Goal: Task Accomplishment & Management: Manage account settings

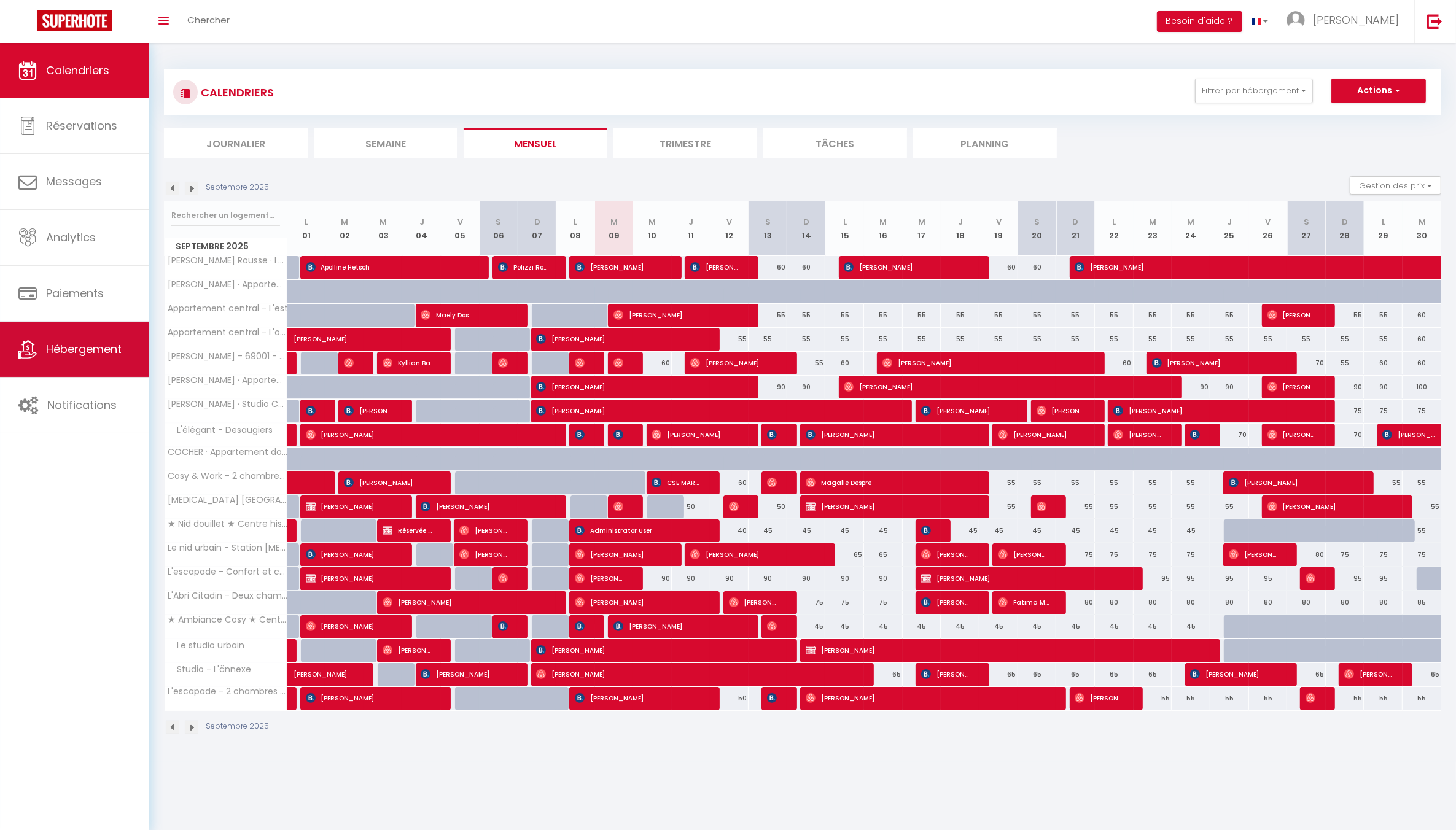
click at [92, 342] on span "Hébergement" at bounding box center [83, 349] width 75 height 15
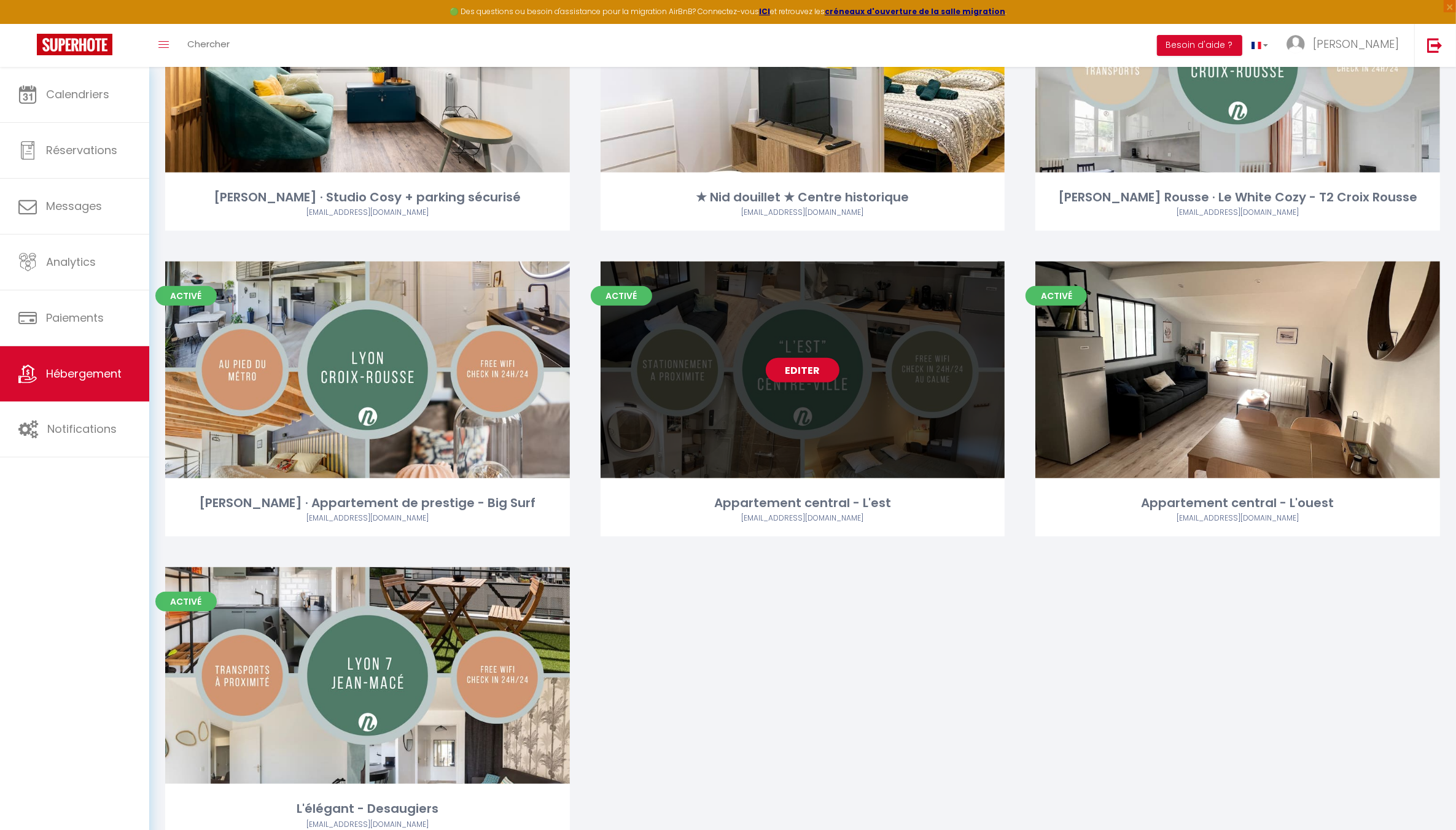
scroll to position [1535, 0]
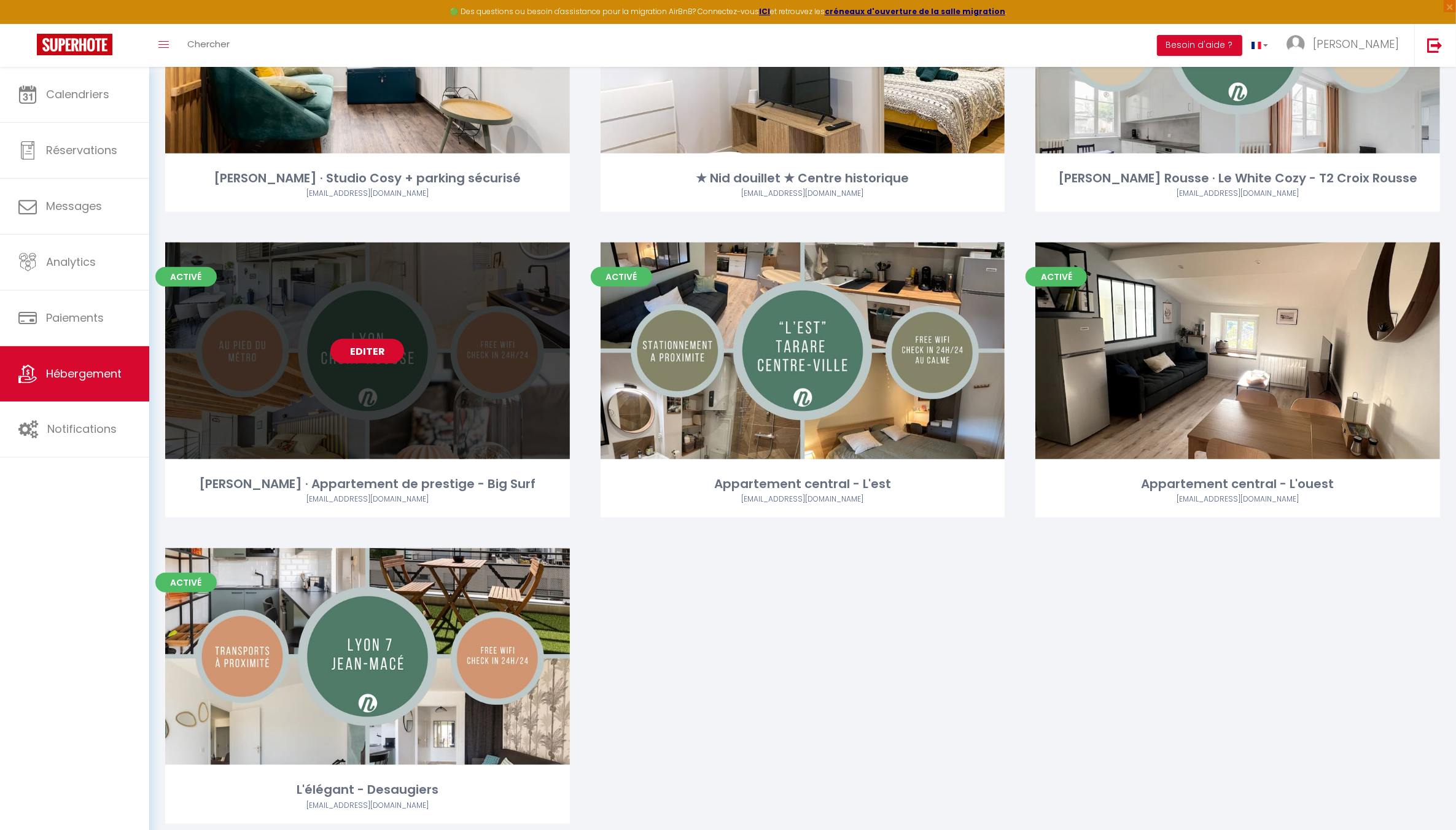
click at [353, 339] on link "Editer" at bounding box center [367, 351] width 73 height 25
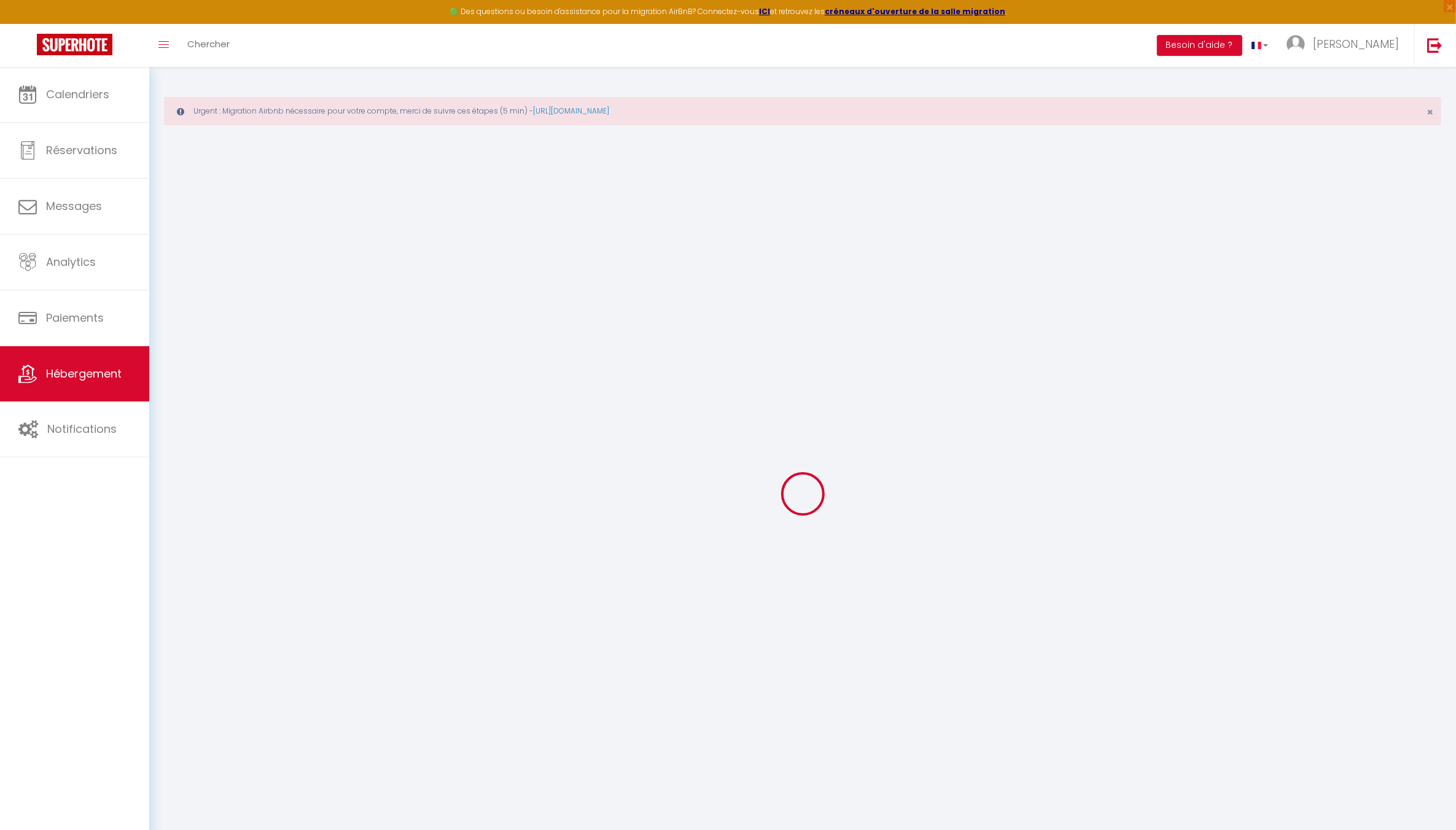
select select
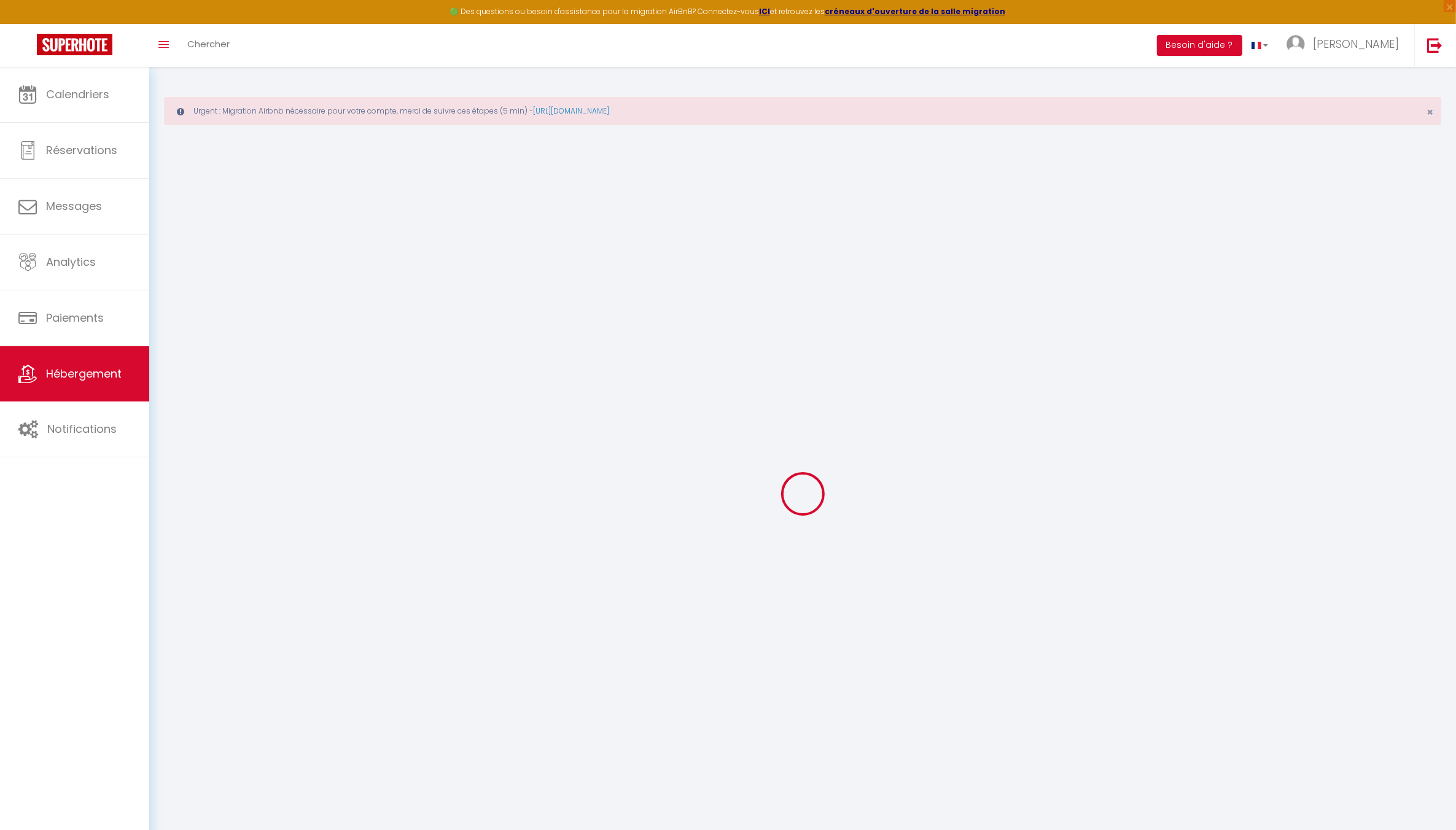
select select
checkbox input "false"
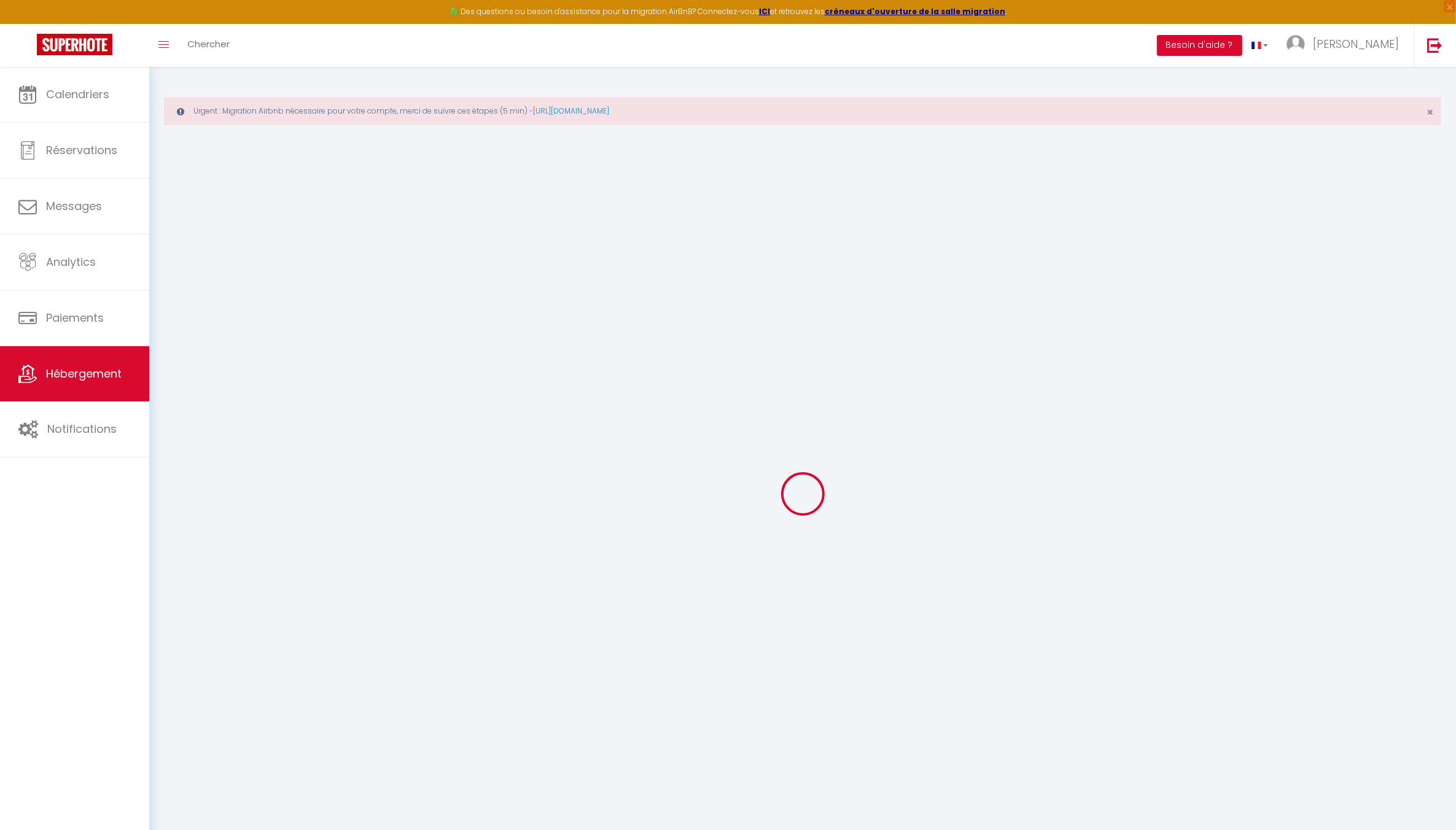
select select
type input "[PERSON_NAME] · Appartement de prestige - Big Surf"
type input "Nestia"
type input "[STREET_ADDRESS]"
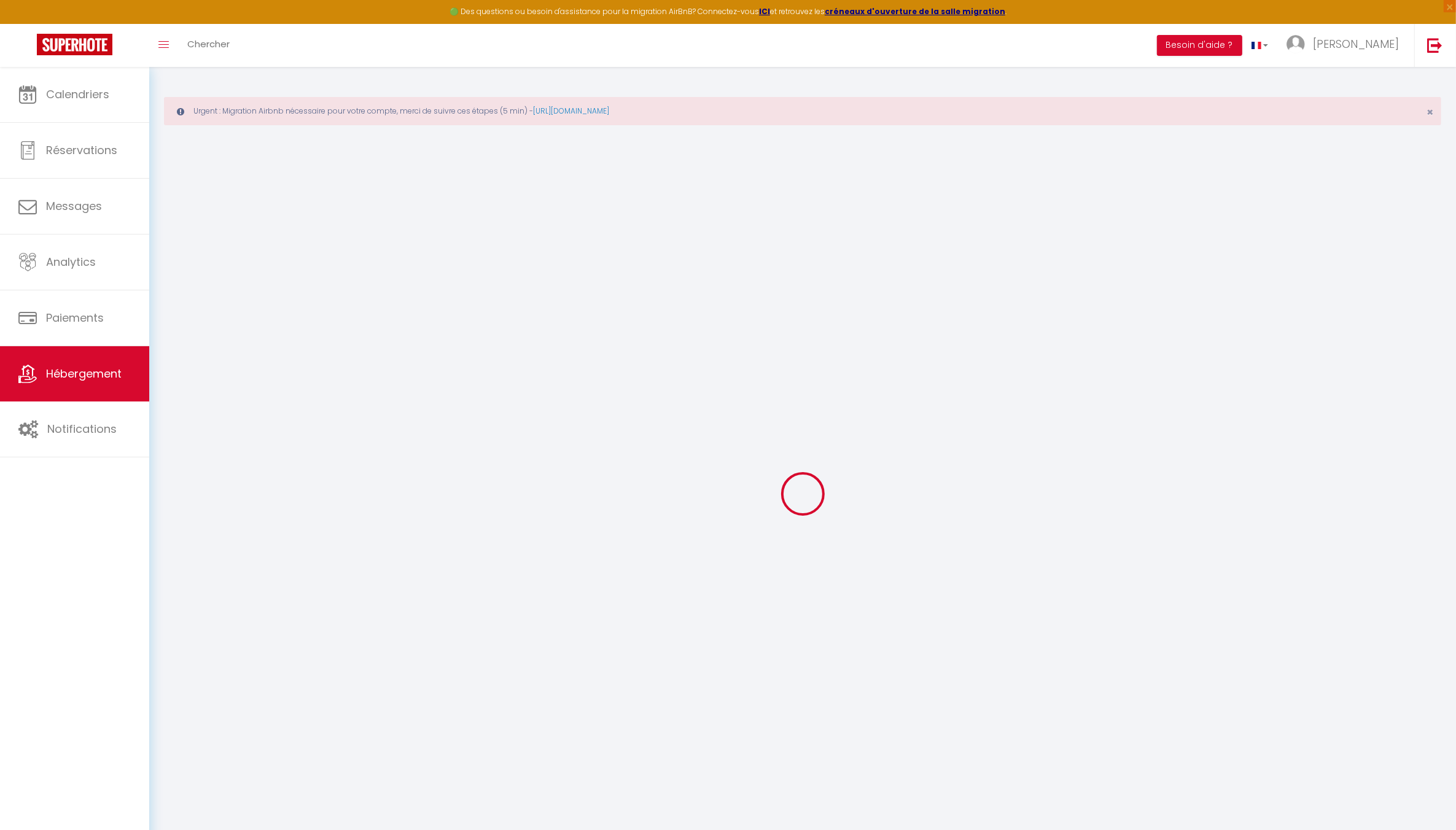
type input "69300"
type input "[PERSON_NAME] et Cuire"
select select "2"
type input "75"
type input "36"
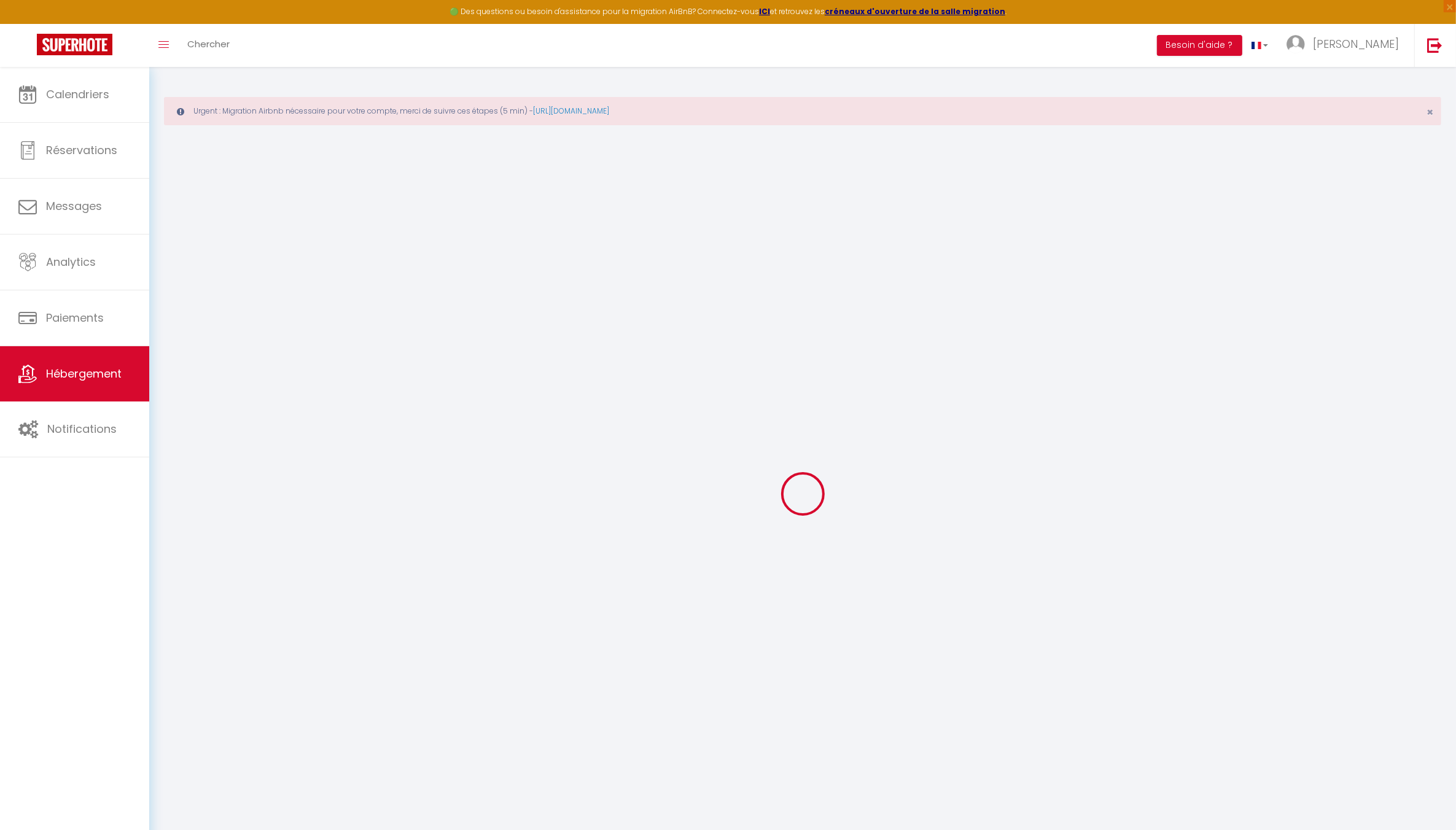
select select
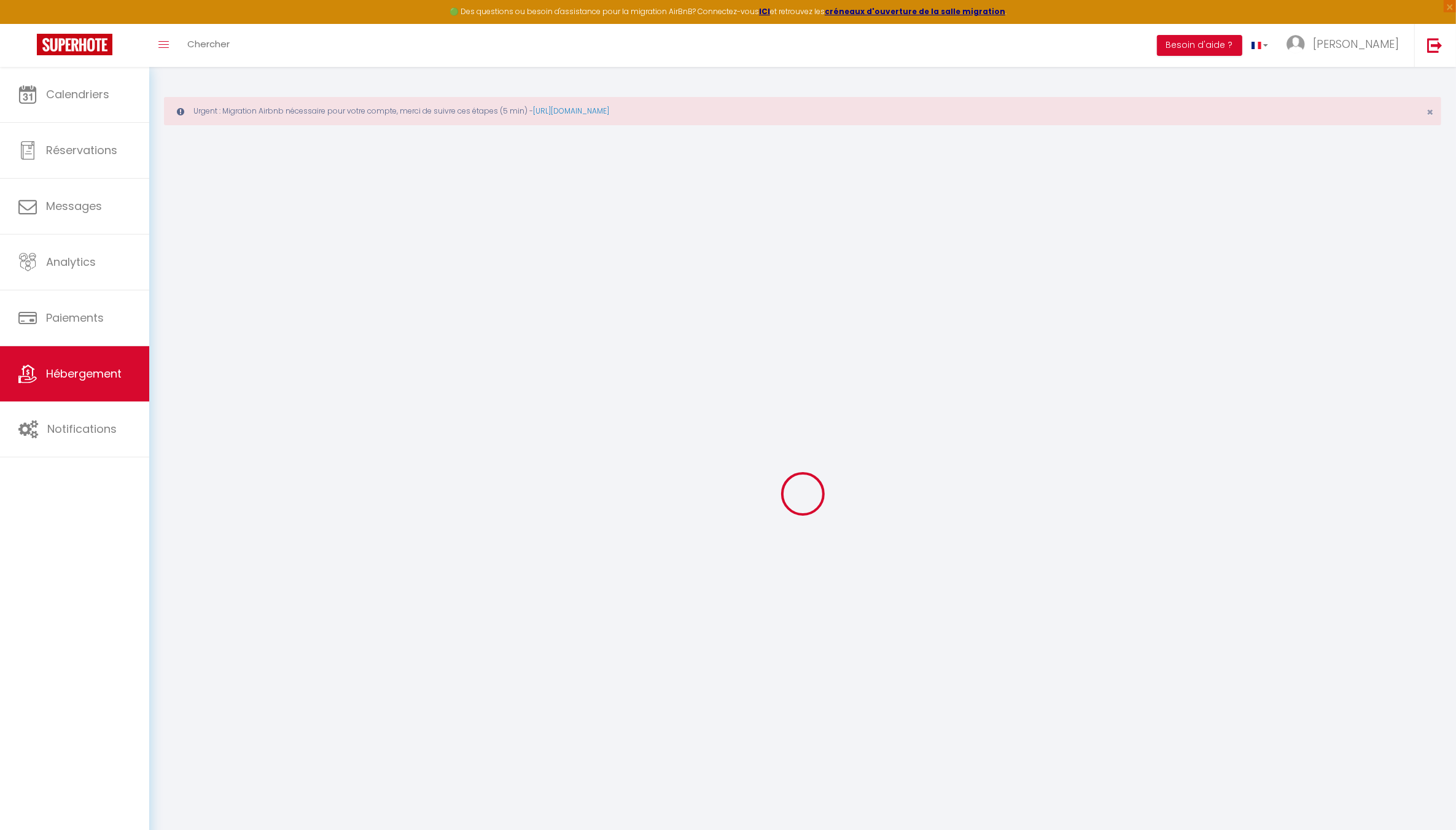
select select
type input "[STREET_ADDRESS]"
type input "69300"
type input "Caluire-et-Cuire"
type input "[EMAIL_ADDRESS][DOMAIN_NAME]"
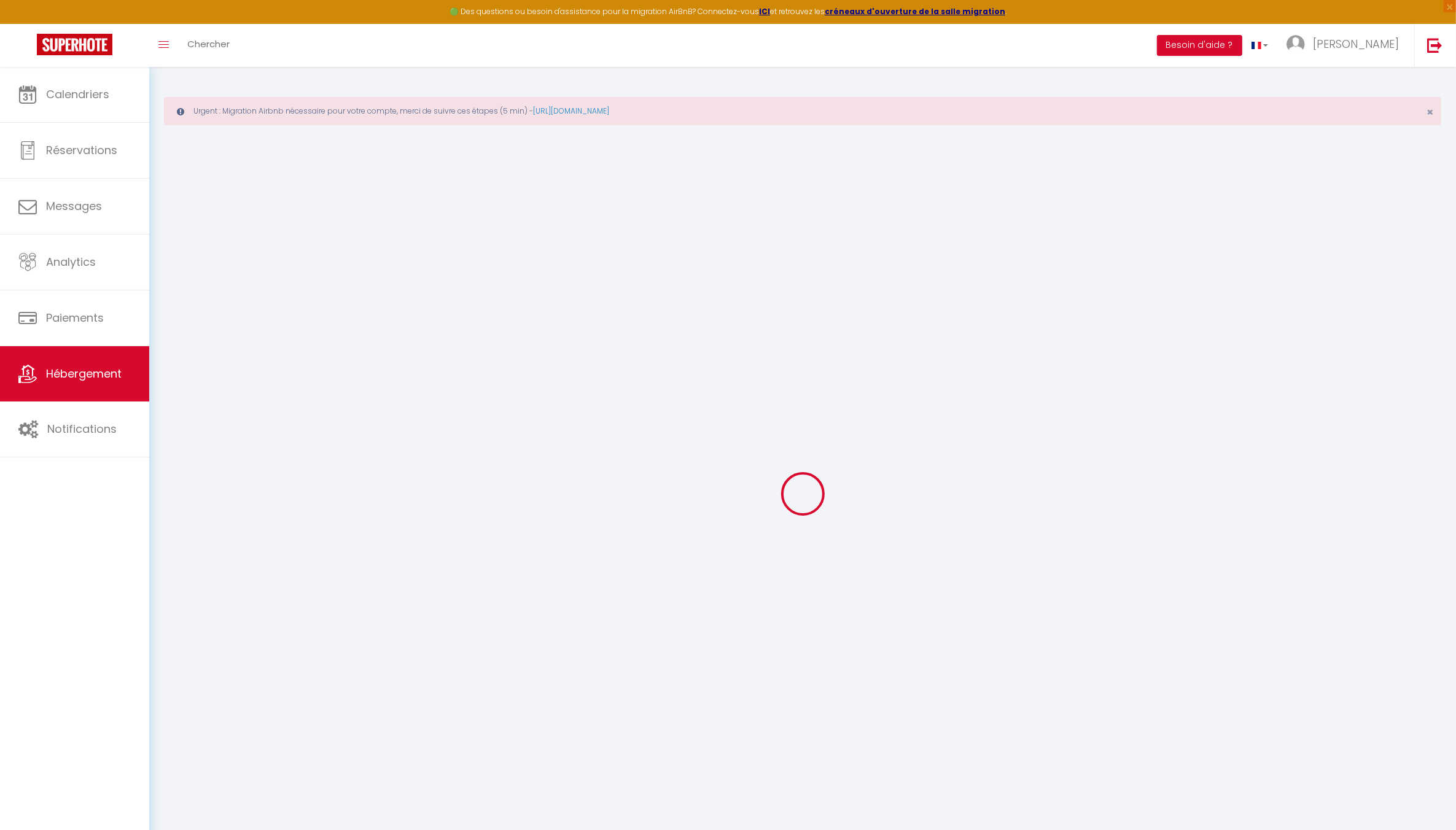
select select
checkbox input "false"
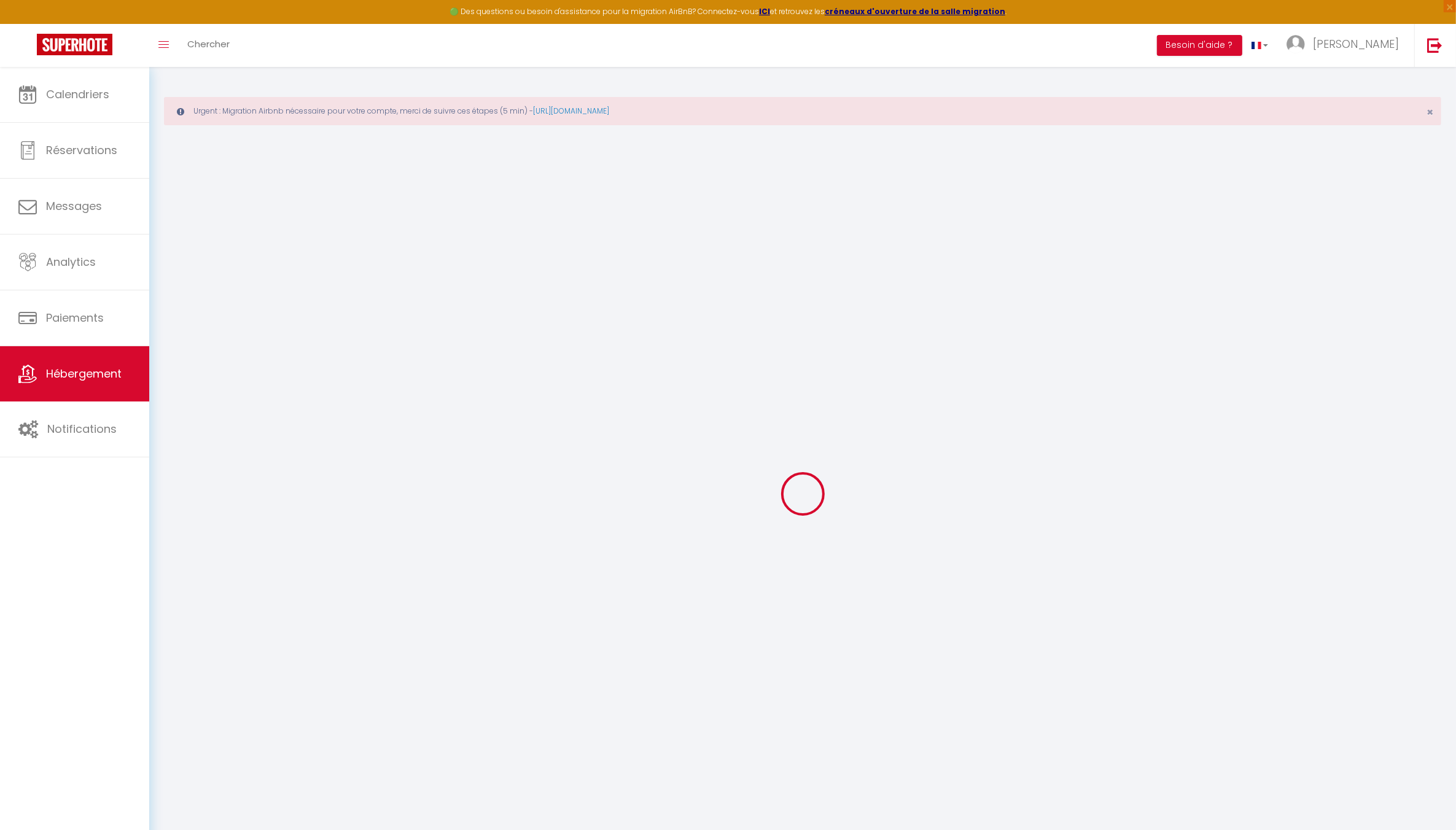
type input "36"
type input "0"
select select "32683"
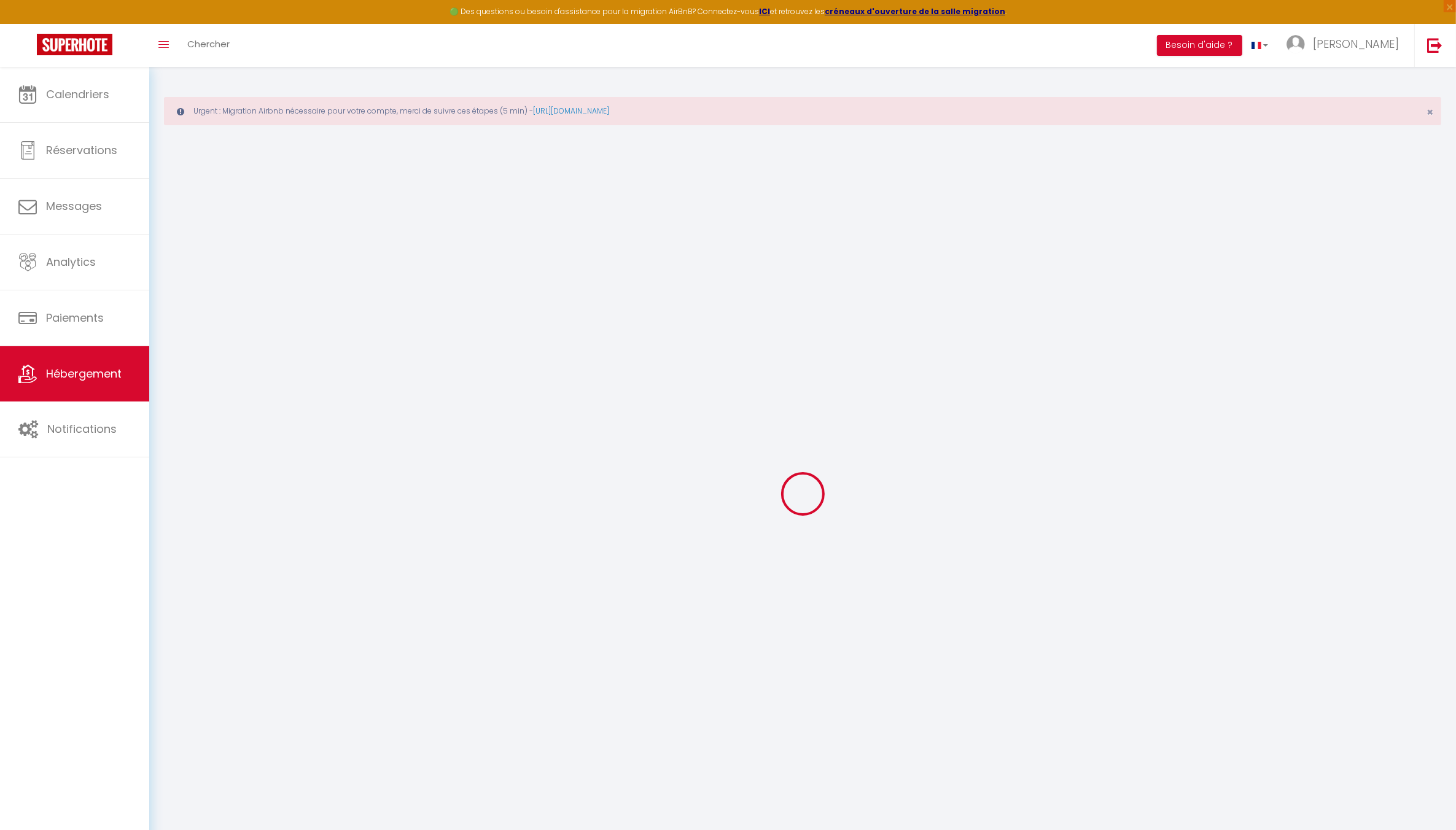
select select
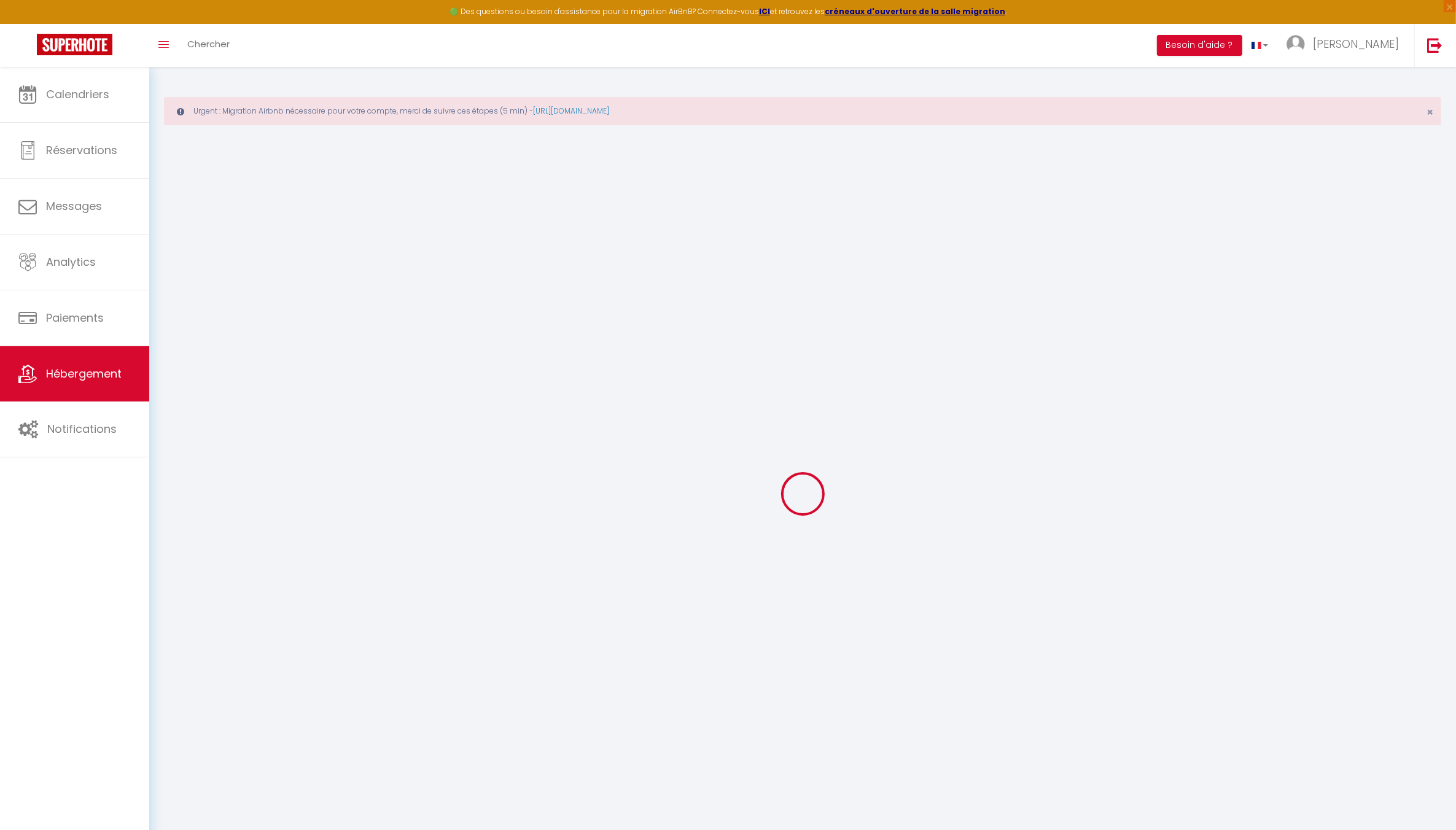
select select
checkbox input "false"
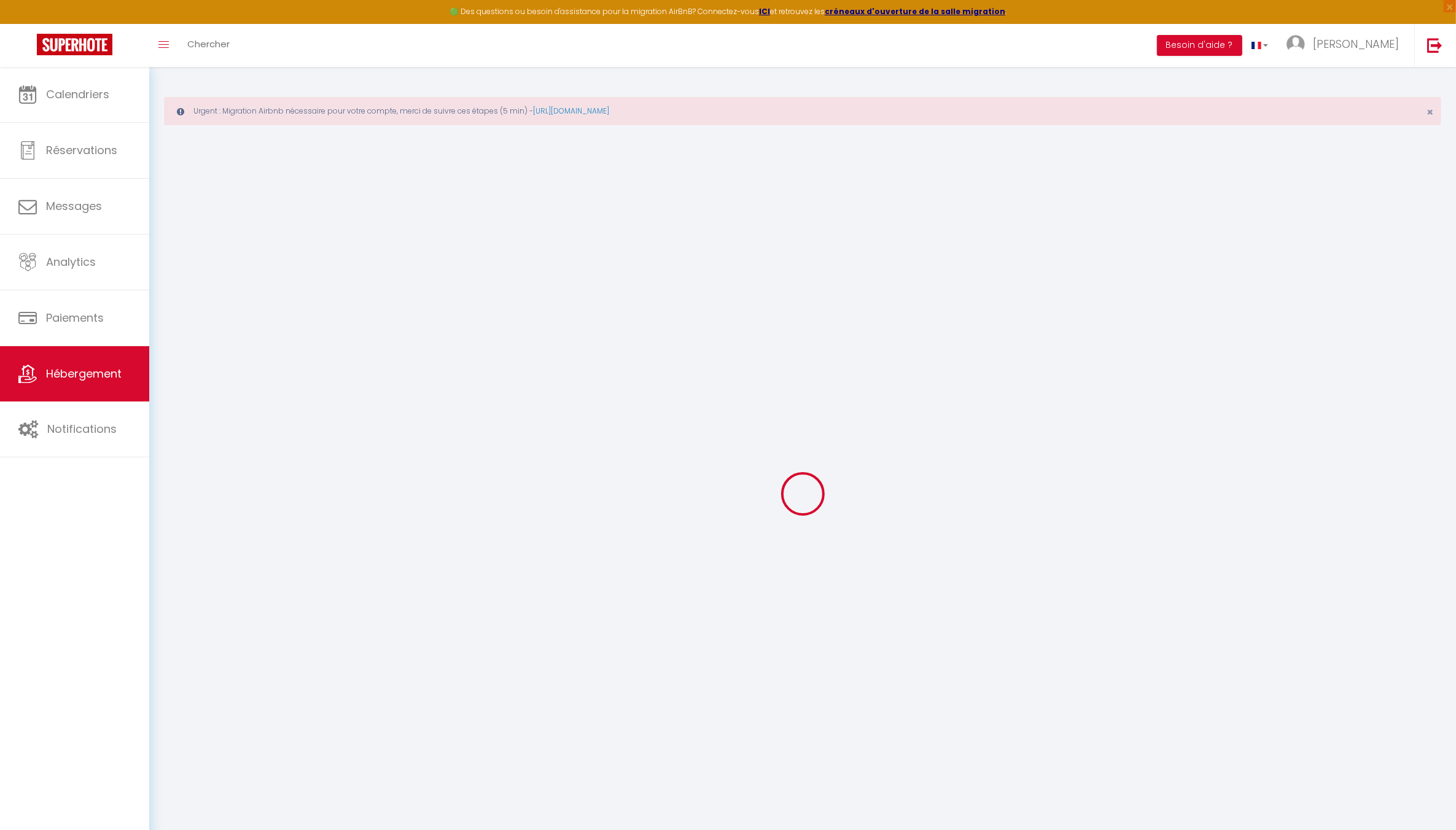
checkbox input "false"
select select
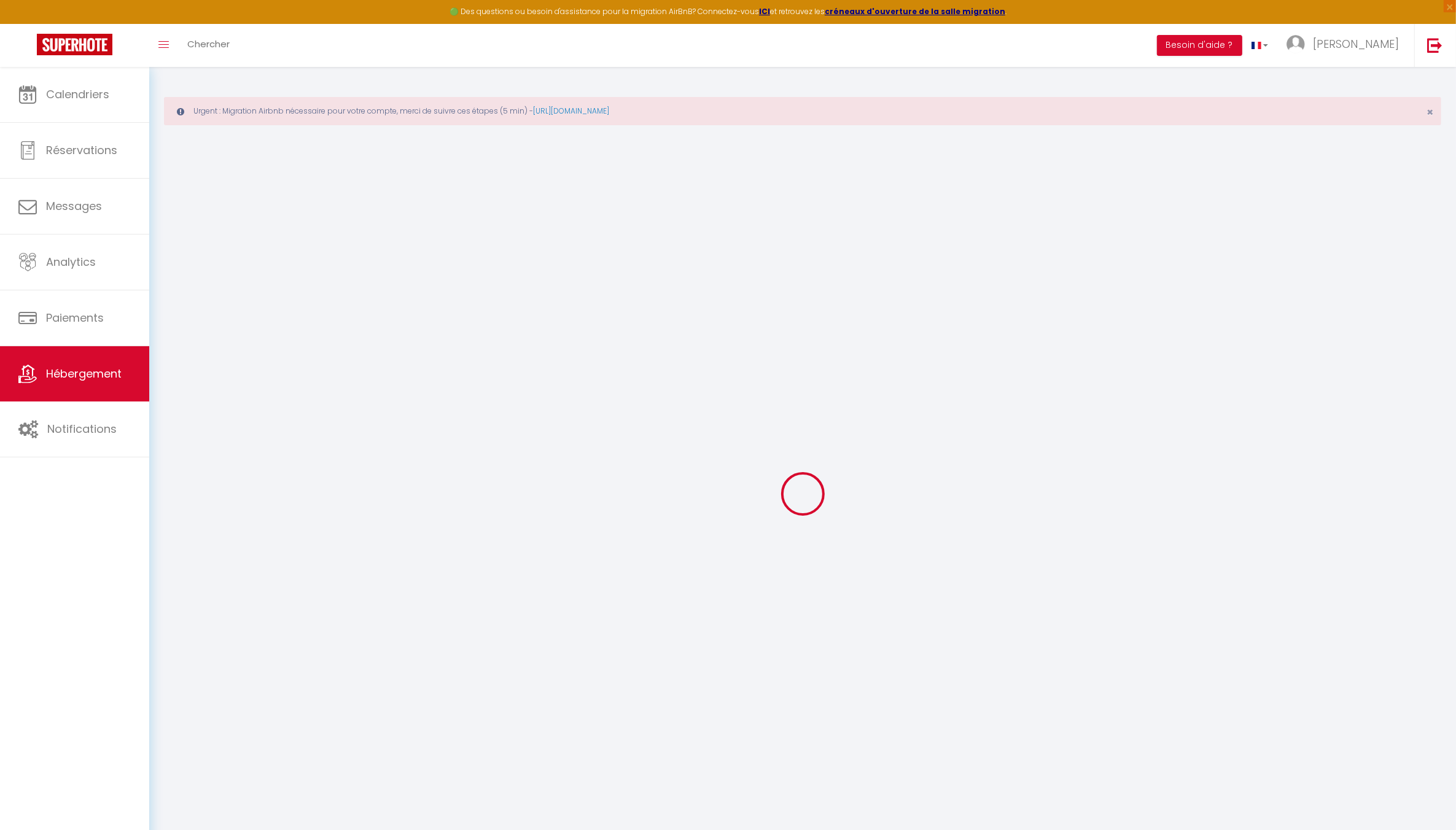
select select
checkbox input "false"
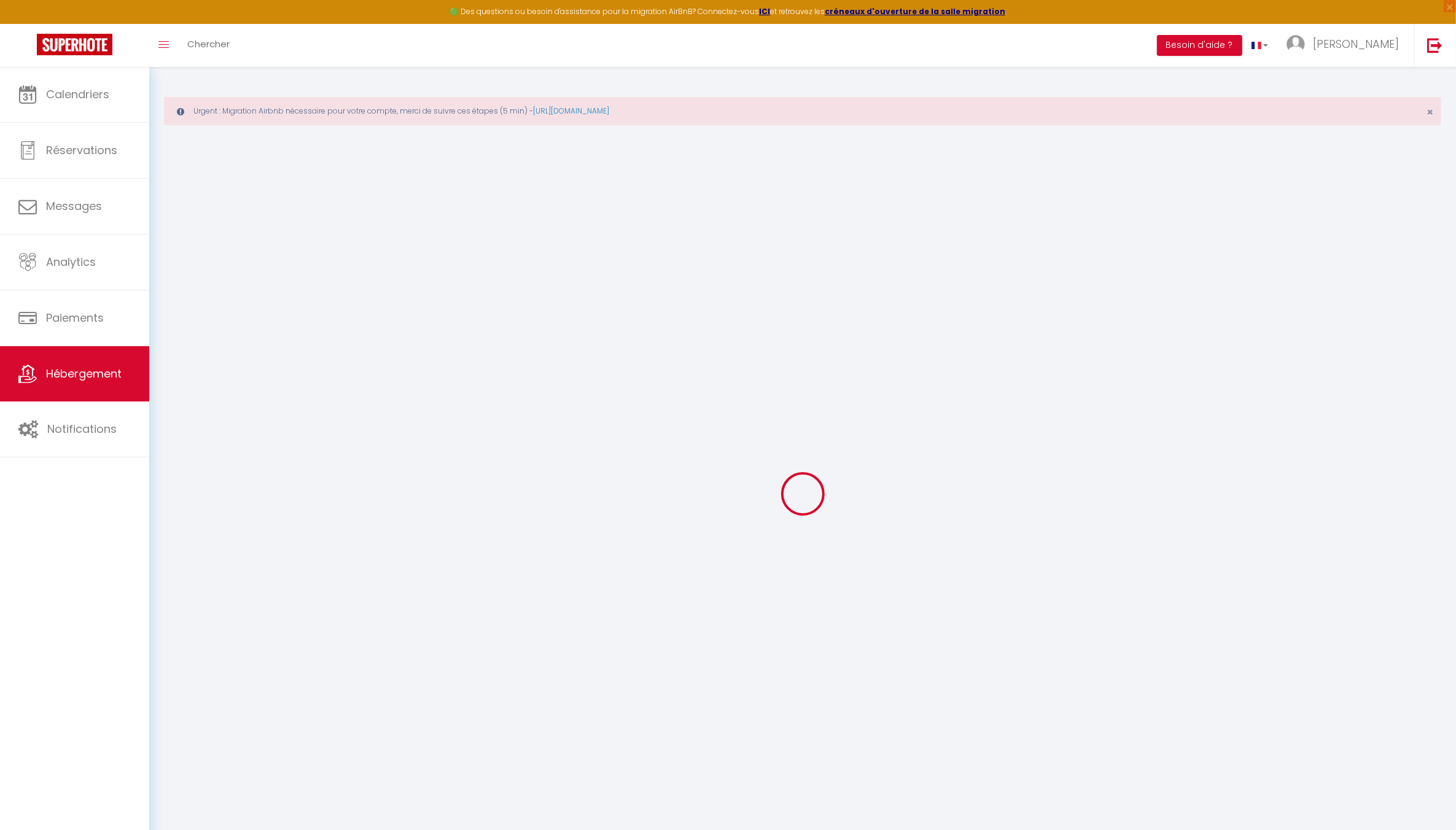
checkbox input "false"
select select
checkbox input "false"
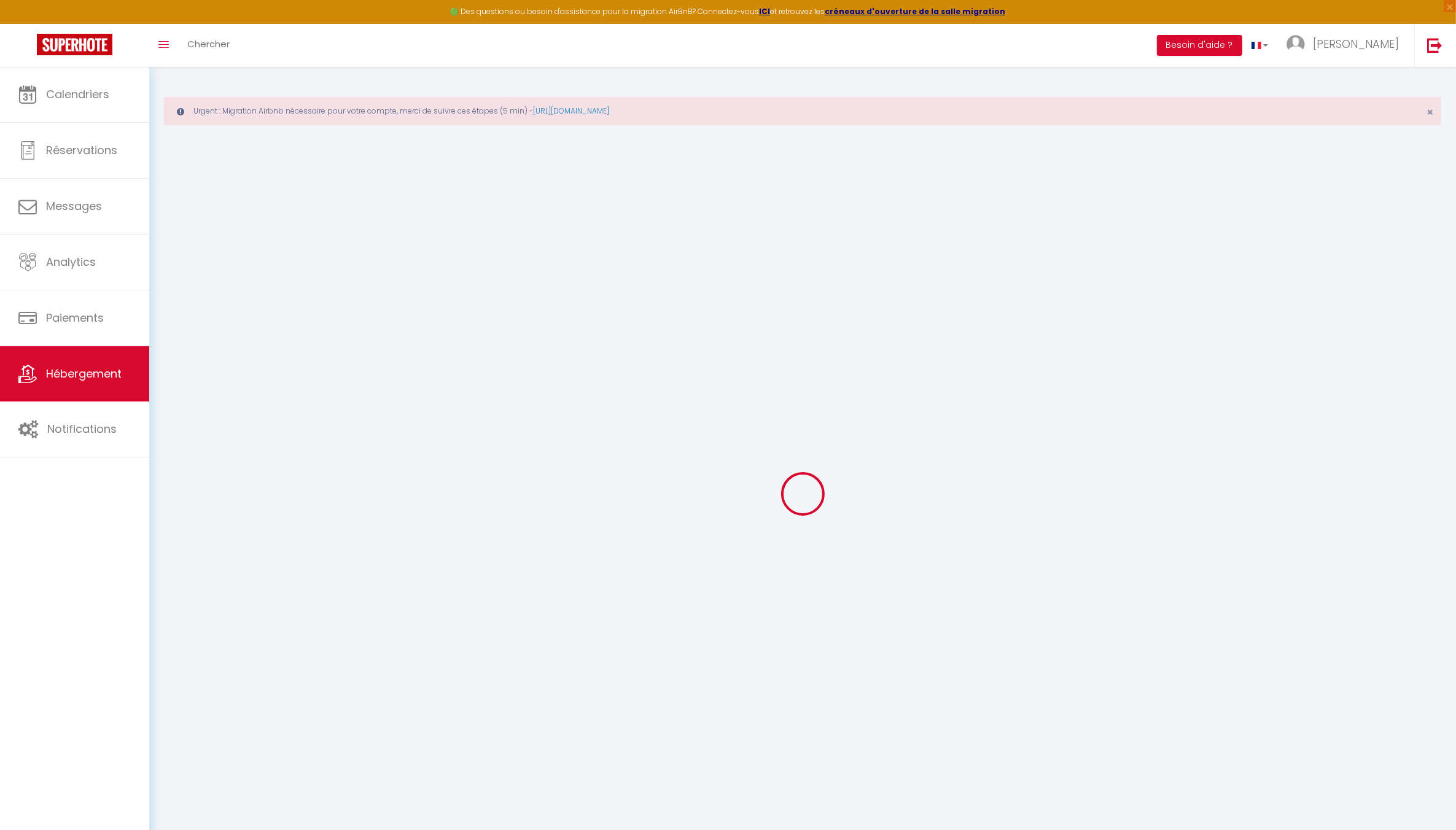
checkbox input "false"
select select "17:00"
select select
select select "11:00"
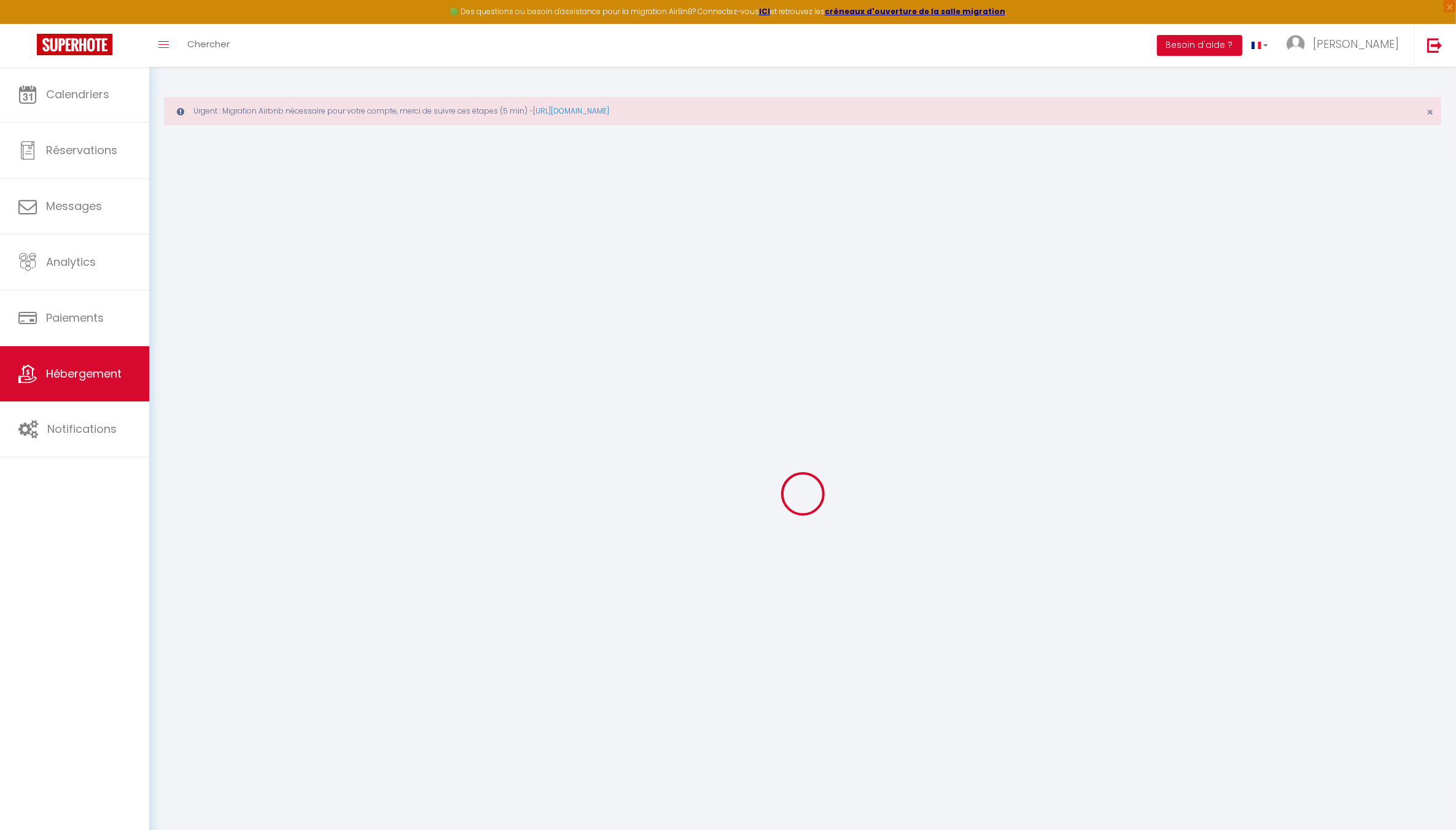
select select "30"
select select "120"
select select "12:00"
select select
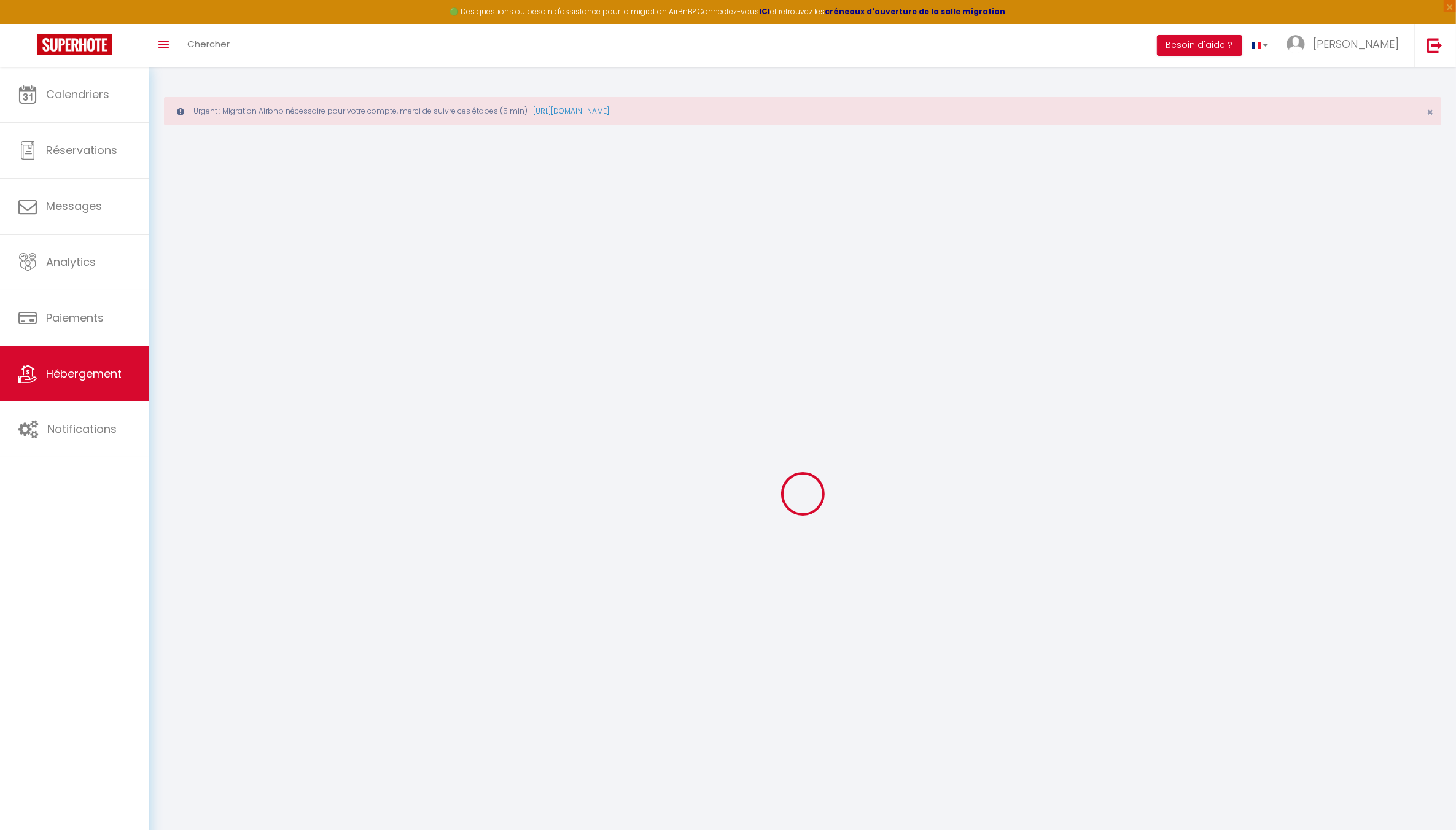
checkbox input "false"
select select
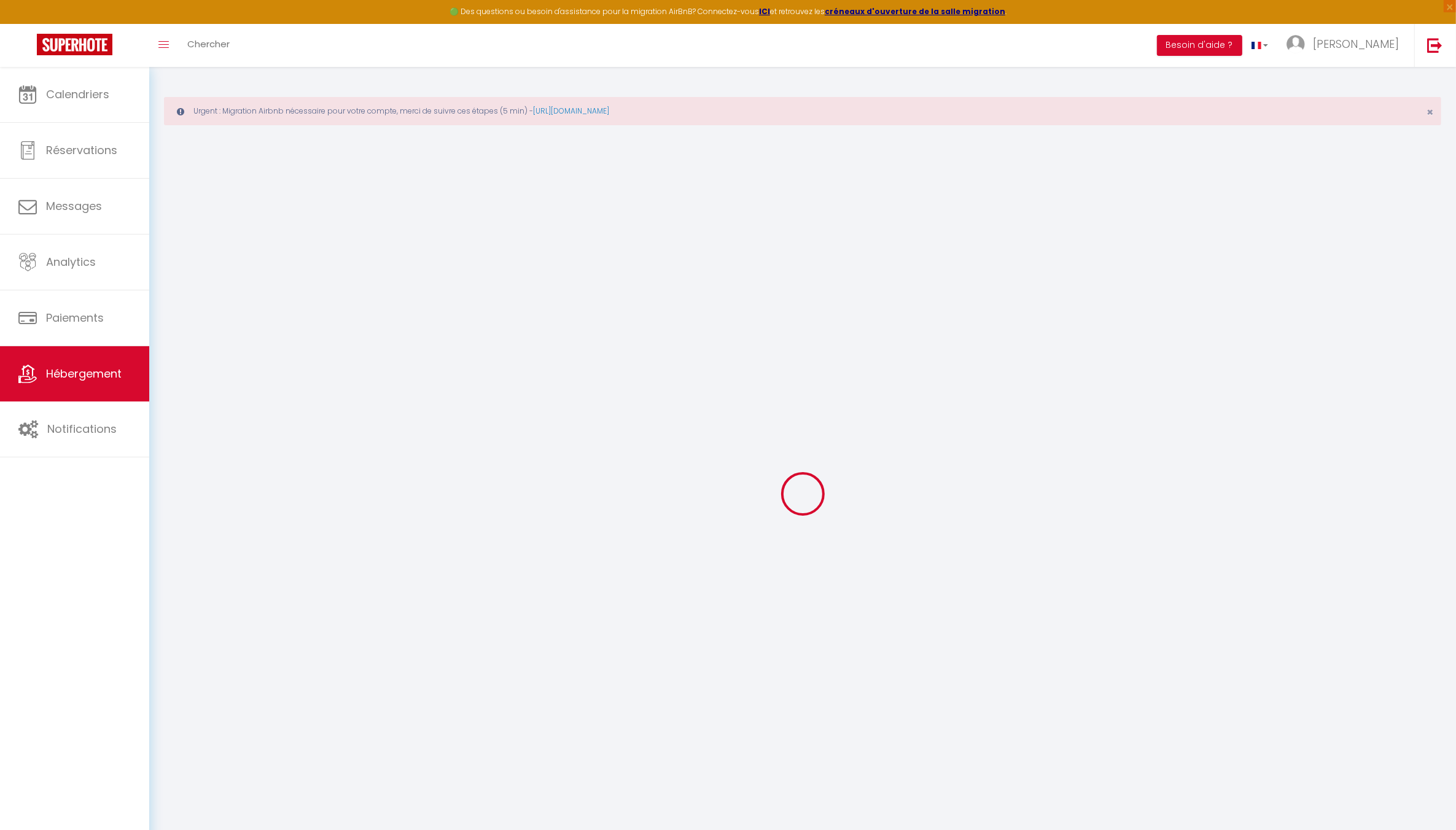
select select
checkbox input "false"
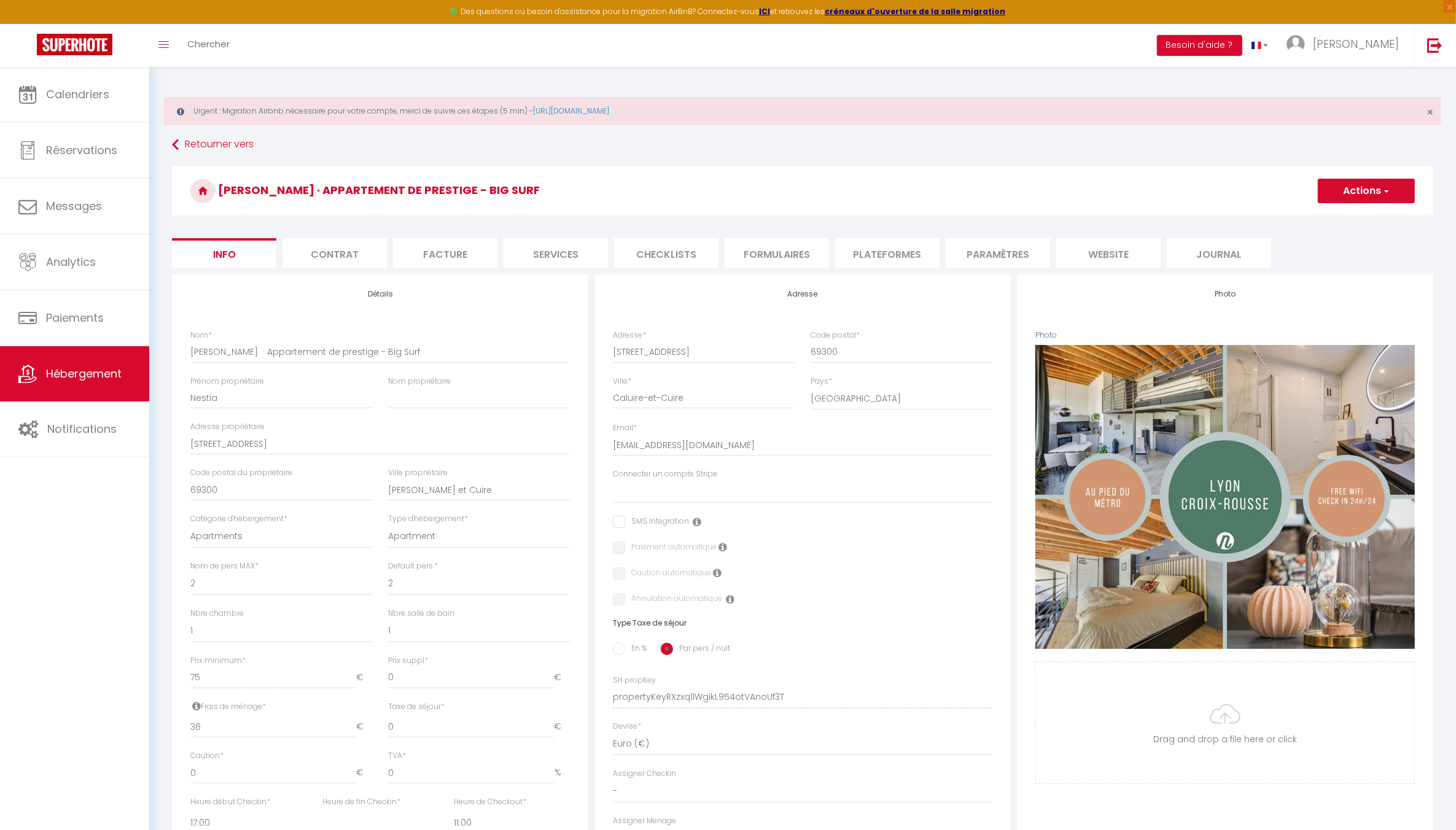
select select
checkbox input "false"
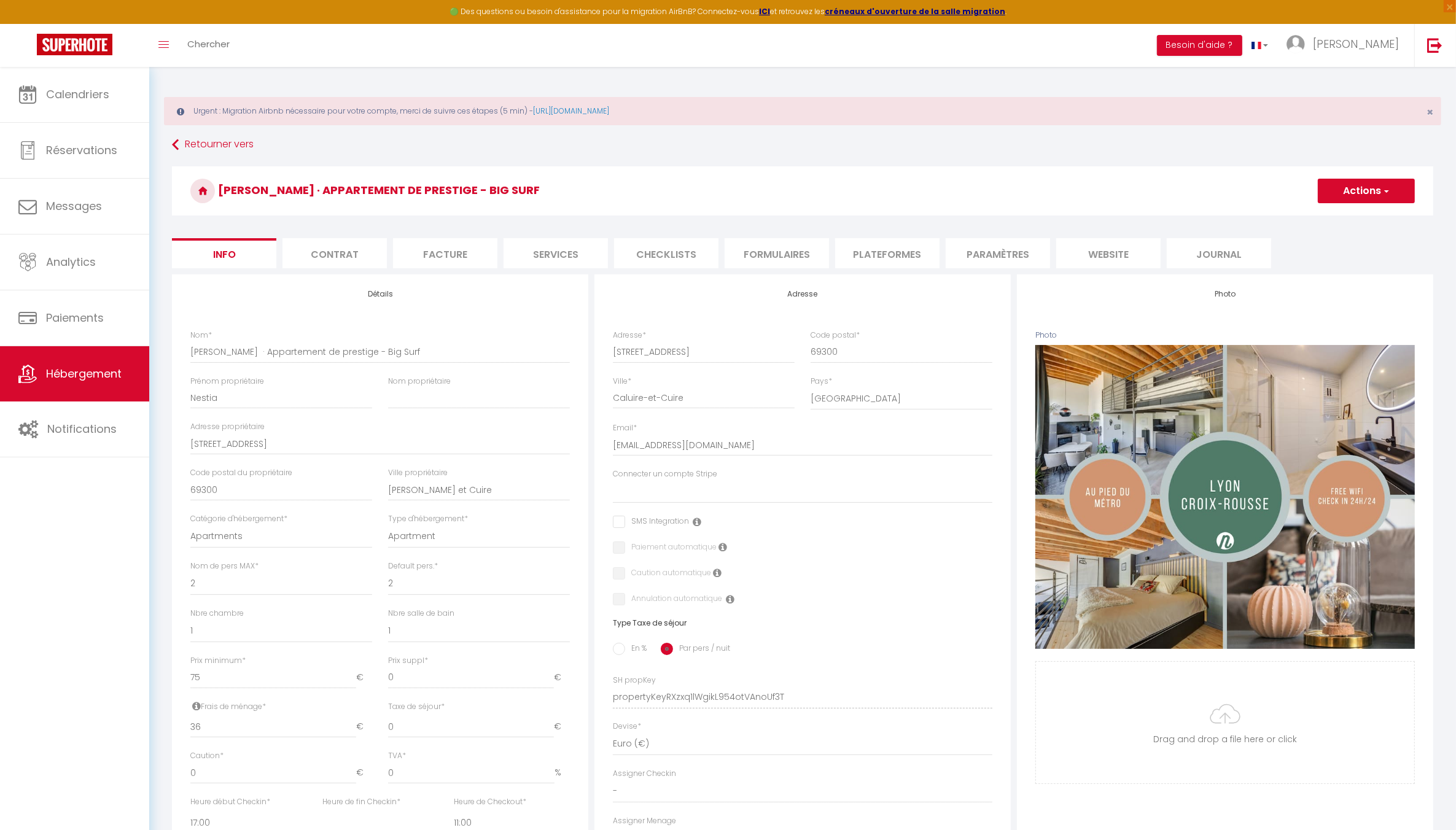
checkbox input "false"
click at [1386, 183] on button "Actions" at bounding box center [1366, 191] width 97 height 25
click at [1334, 250] on link "Supprimer" at bounding box center [1349, 249] width 131 height 16
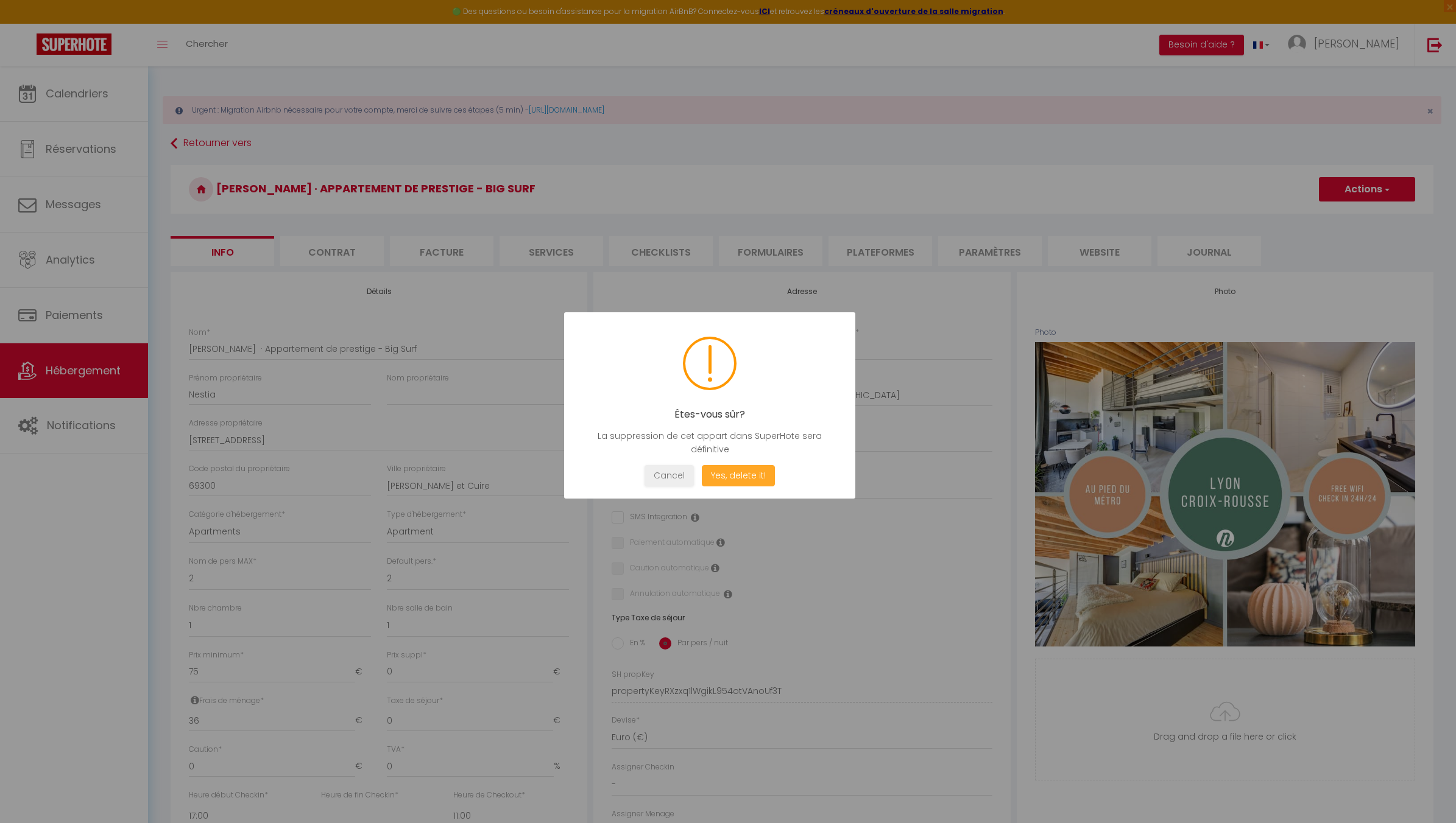
click at [730, 474] on button "Yes, delete it!" at bounding box center [737, 476] width 73 height 22
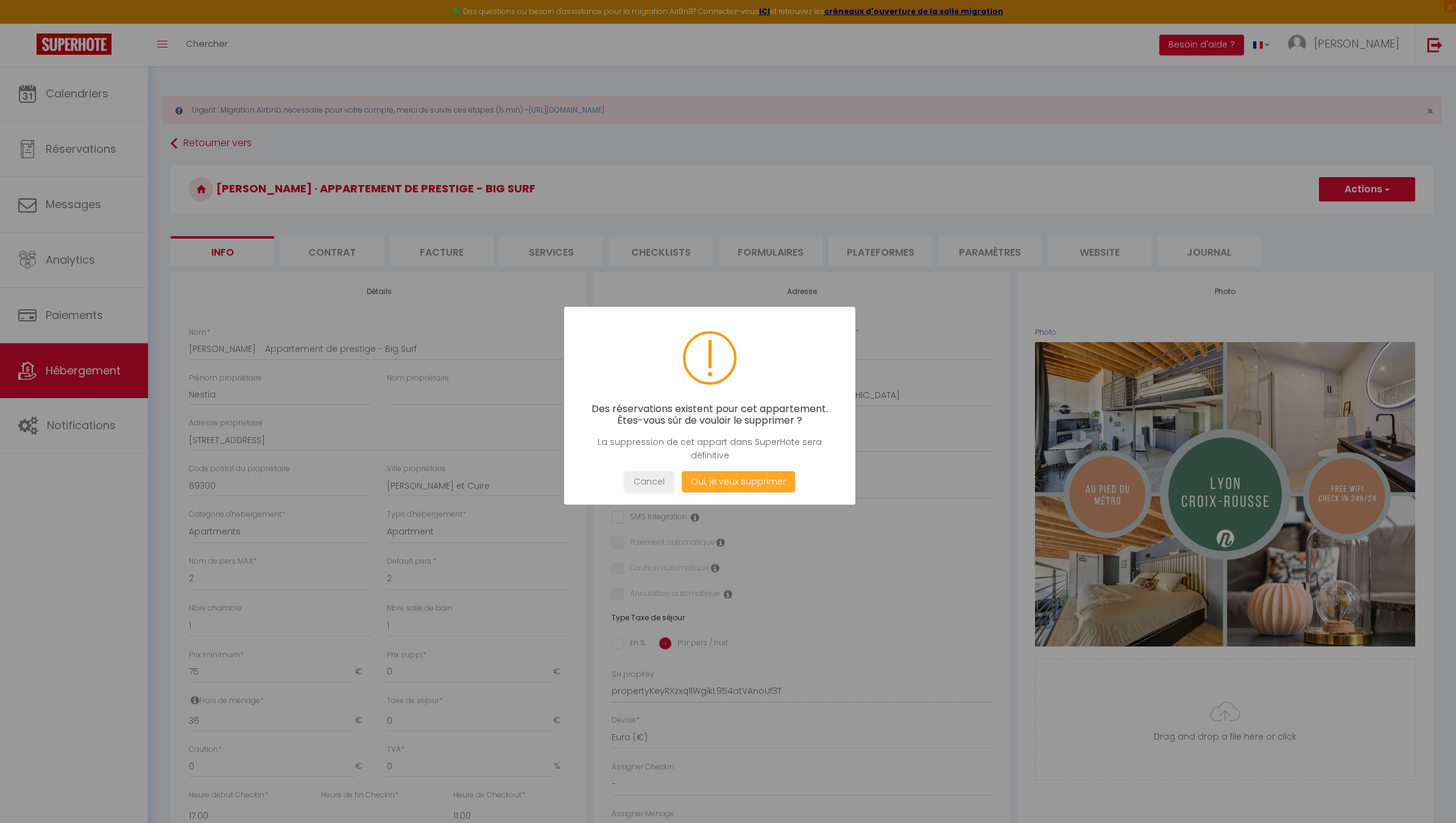
click at [737, 481] on button "Oui, je veux supprimer" at bounding box center [738, 481] width 113 height 22
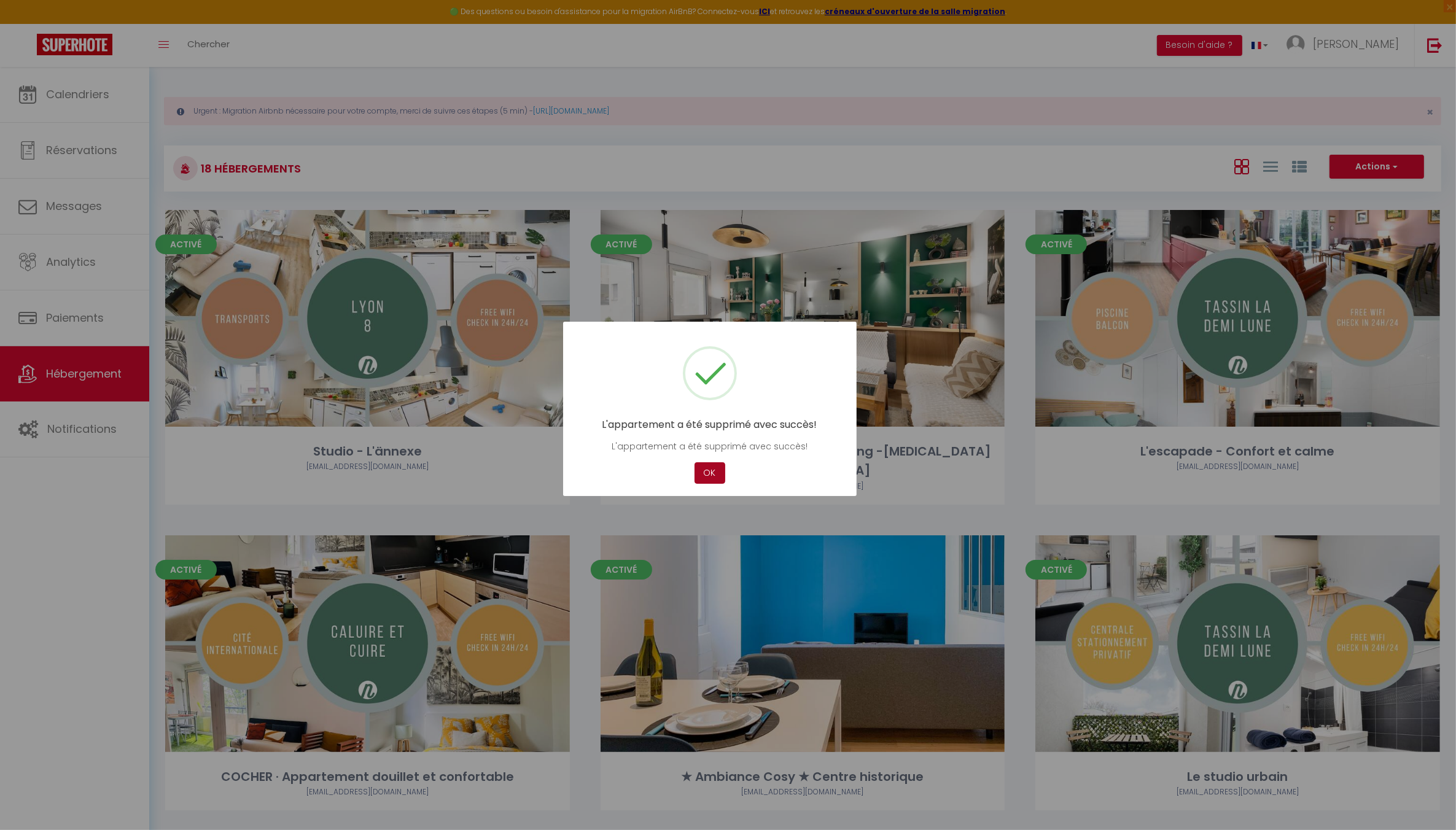
click at [710, 480] on button "OK" at bounding box center [710, 473] width 30 height 22
